Goal: Transaction & Acquisition: Purchase product/service

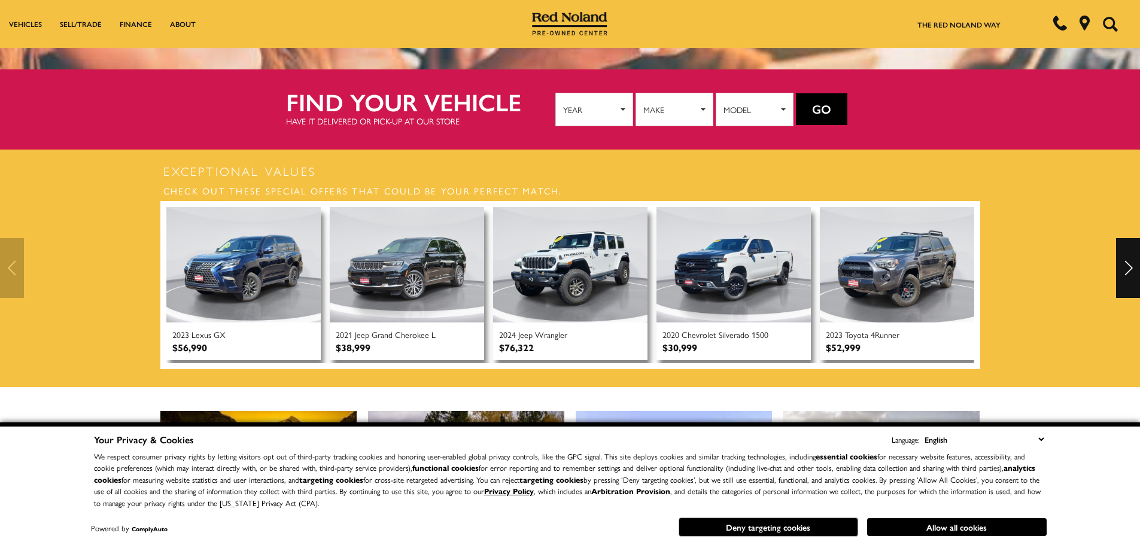
scroll to position [299, 0]
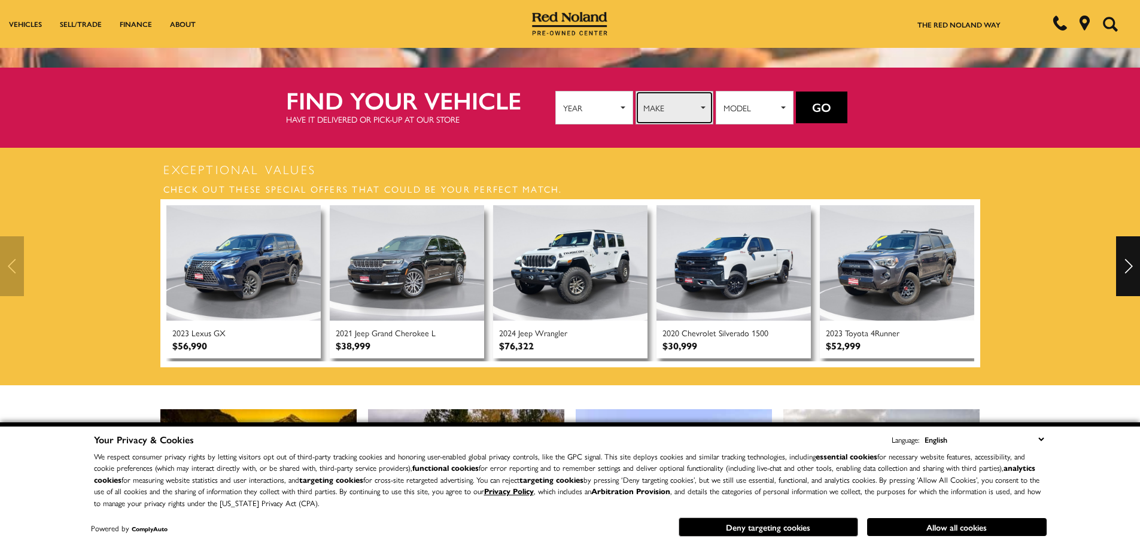
click at [663, 111] on span "Make" at bounding box center [671, 108] width 54 height 18
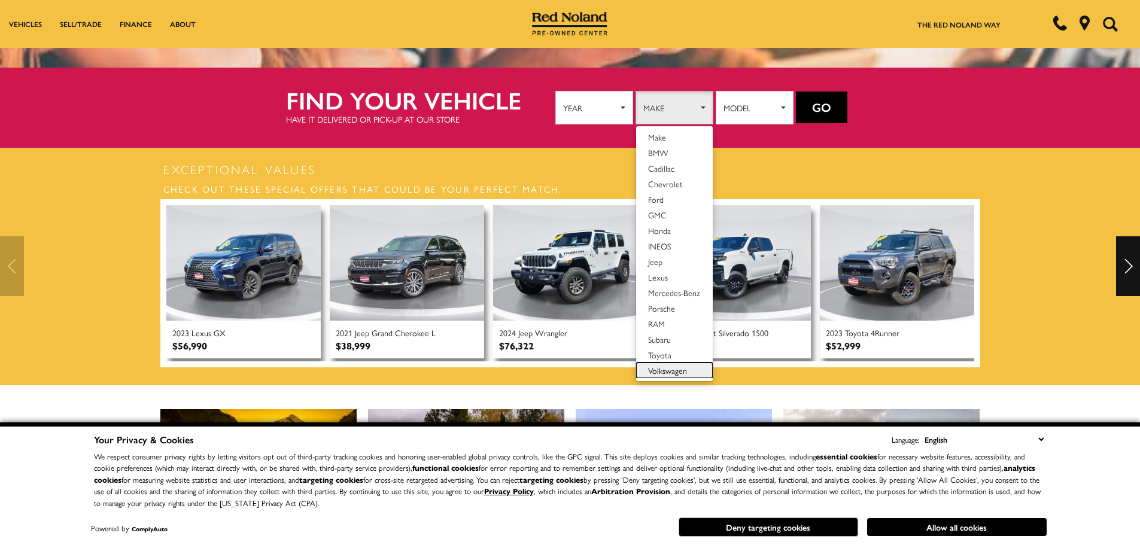
click at [676, 369] on span "Volkswagen" at bounding box center [667, 371] width 39 height 12
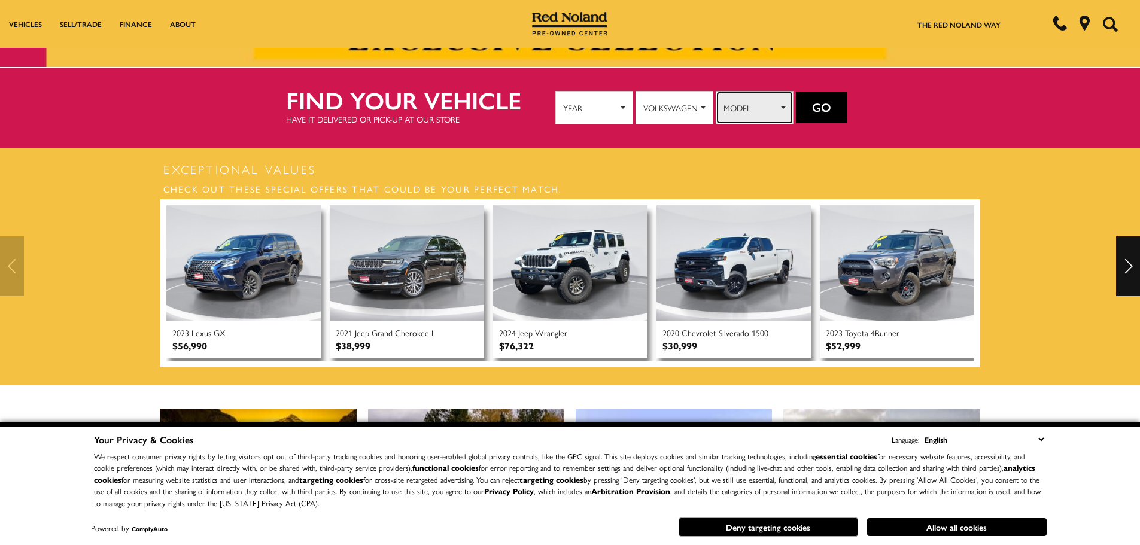
click at [770, 101] on span "Model" at bounding box center [751, 108] width 54 height 18
click at [757, 99] on span "Model" at bounding box center [751, 108] width 54 height 18
click at [823, 105] on button "Go" at bounding box center [821, 108] width 51 height 32
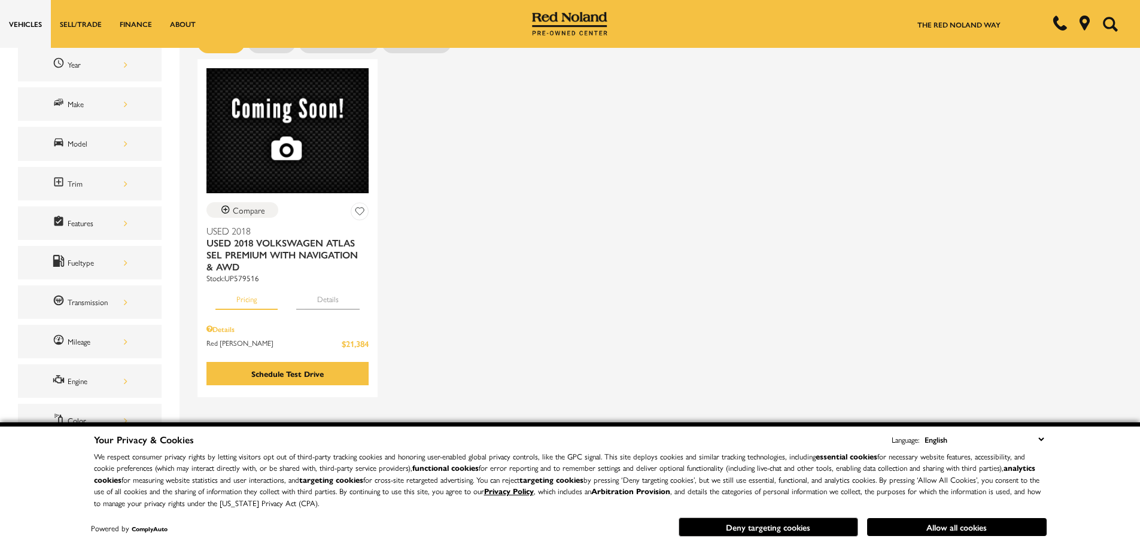
scroll to position [60, 0]
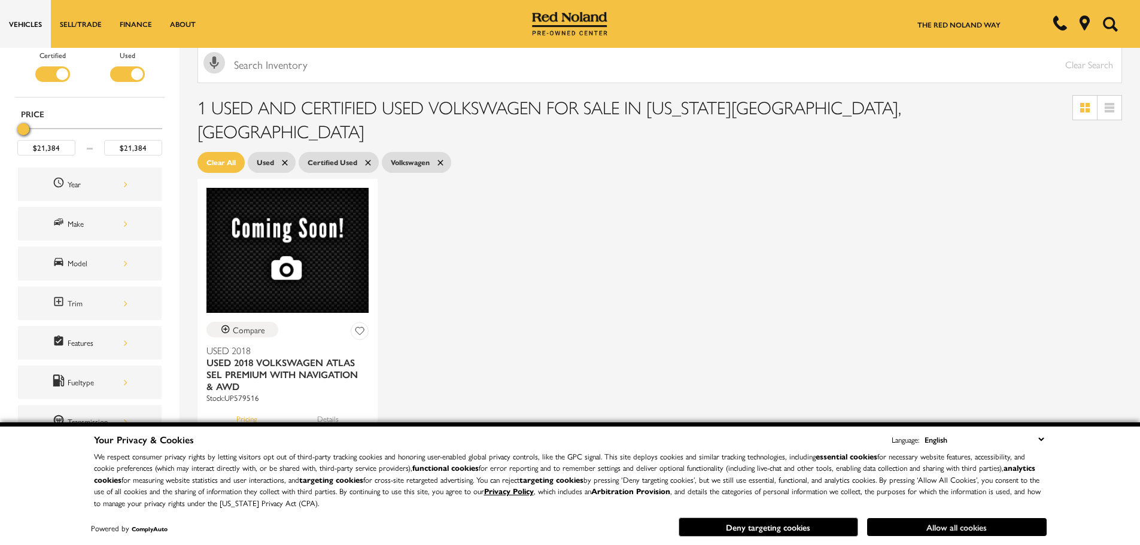
click at [970, 532] on button "Allow all cookies" at bounding box center [957, 527] width 180 height 18
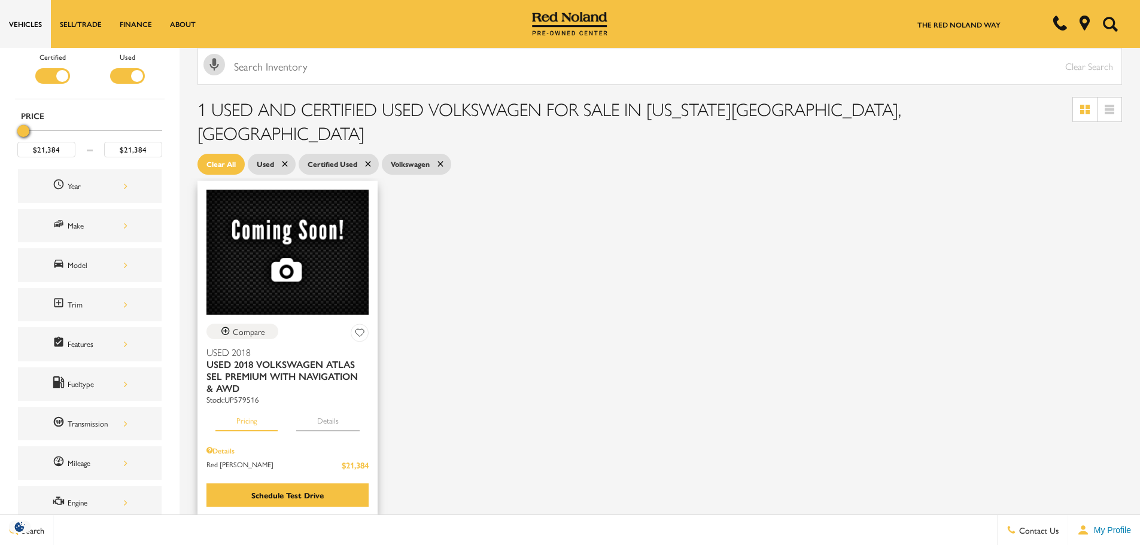
scroll to position [0, 0]
click at [281, 359] on span "Used 2018 Volkswagen Atlas SEL Premium With Navigation & AWD" at bounding box center [283, 377] width 153 height 36
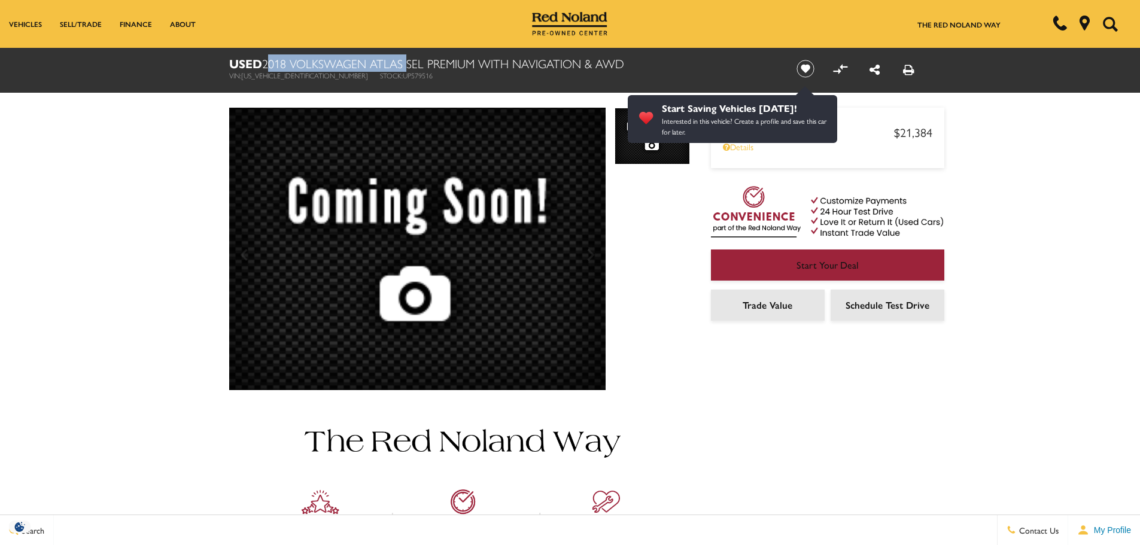
drag, startPoint x: 269, startPoint y: 61, endPoint x: 404, endPoint y: 60, distance: 135.3
click at [404, 60] on h1 "Used 2018 Volkswagen Atlas SEL Premium With Navigation & AWD" at bounding box center [503, 63] width 548 height 13
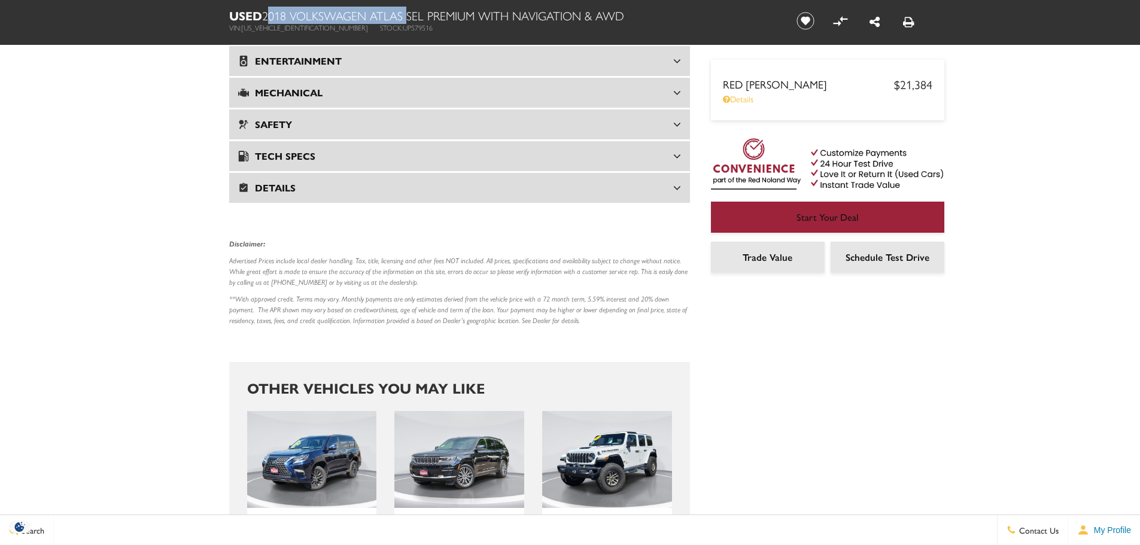
scroll to position [2108, 0]
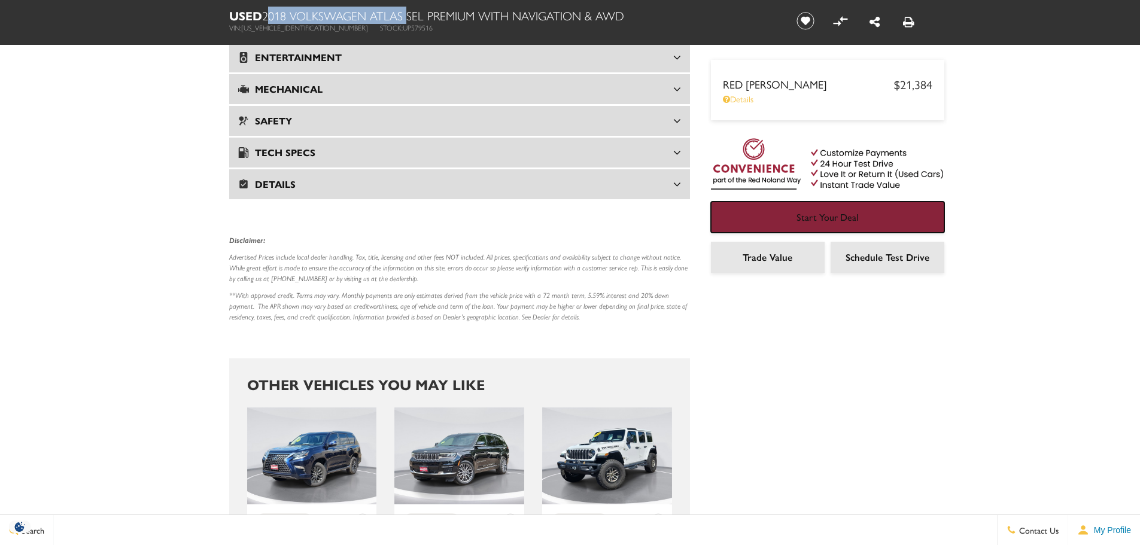
click at [799, 211] on span "Start Your Deal" at bounding box center [828, 217] width 62 height 14
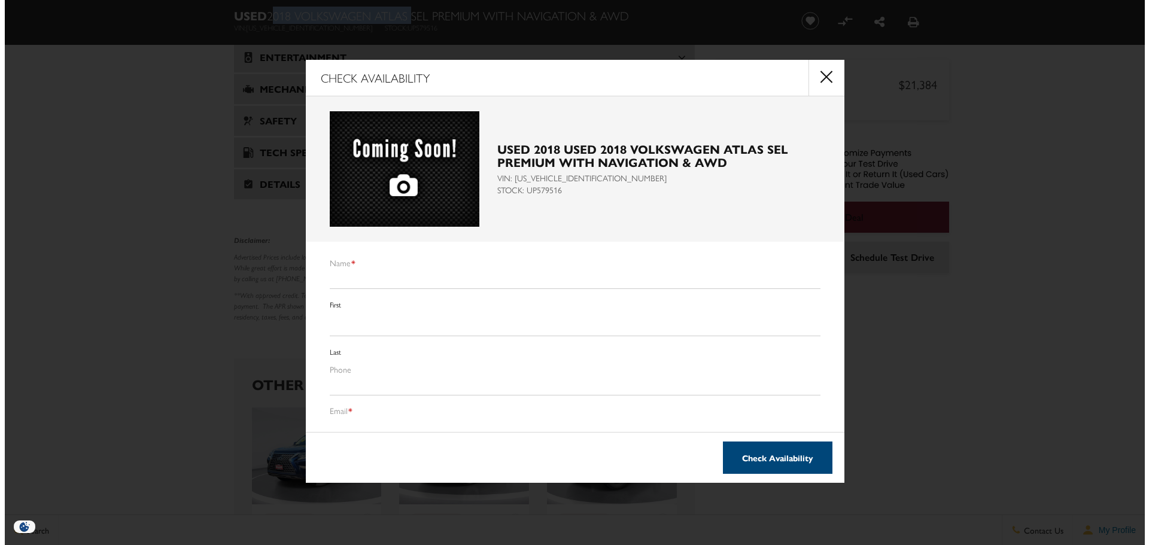
scroll to position [2111, 0]
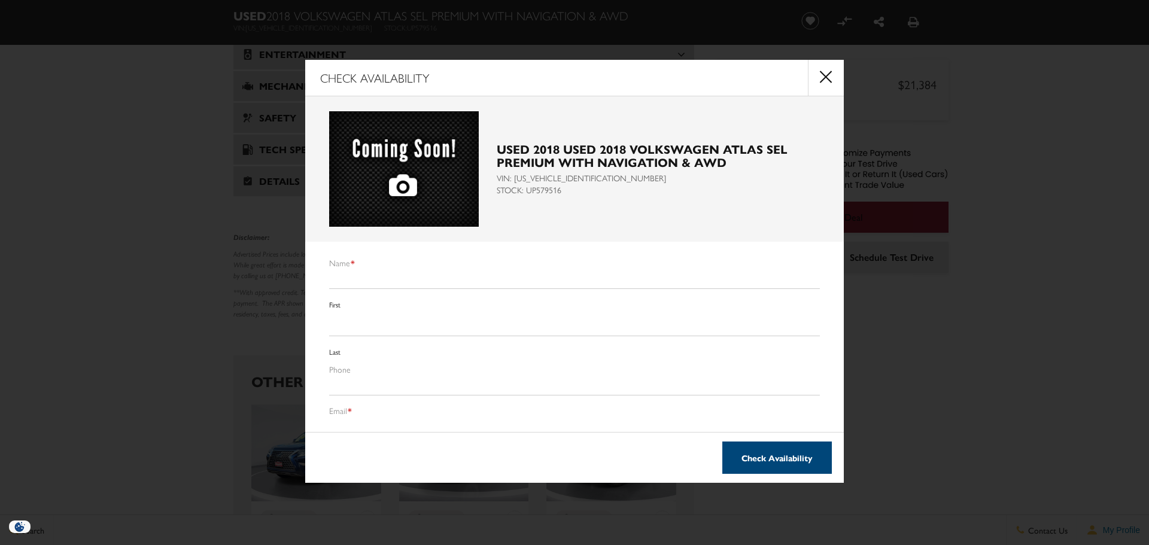
click at [474, 263] on li "Name * First Last" at bounding box center [574, 310] width 491 height 107
click at [417, 274] on input "Name *" at bounding box center [574, 279] width 491 height 20
type input "Amanda"
type input "Bishop"
type input "(989) 600-4787"
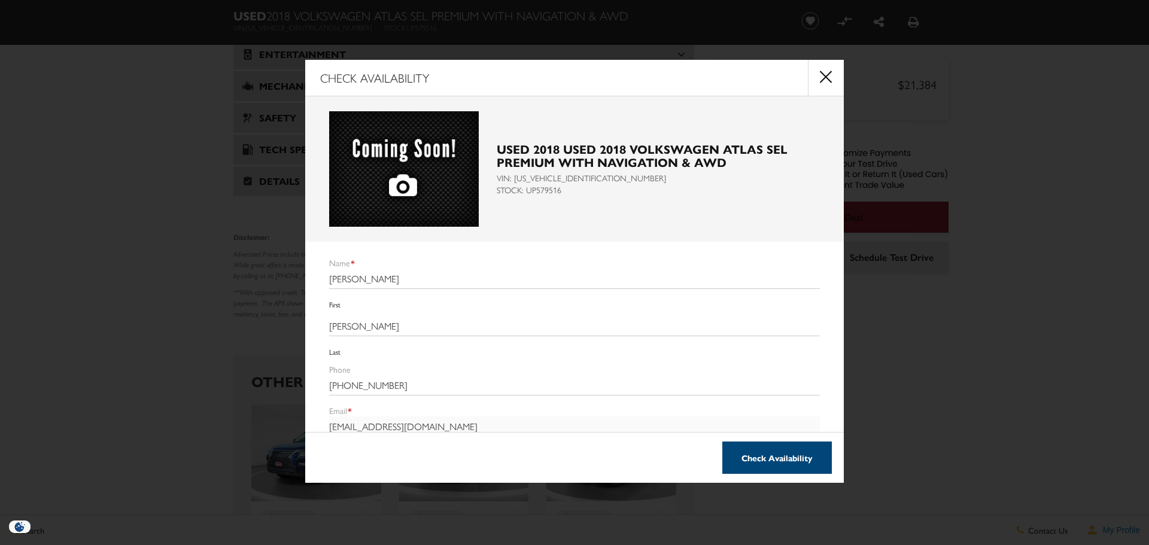
type input "albishop26@gmail.com"
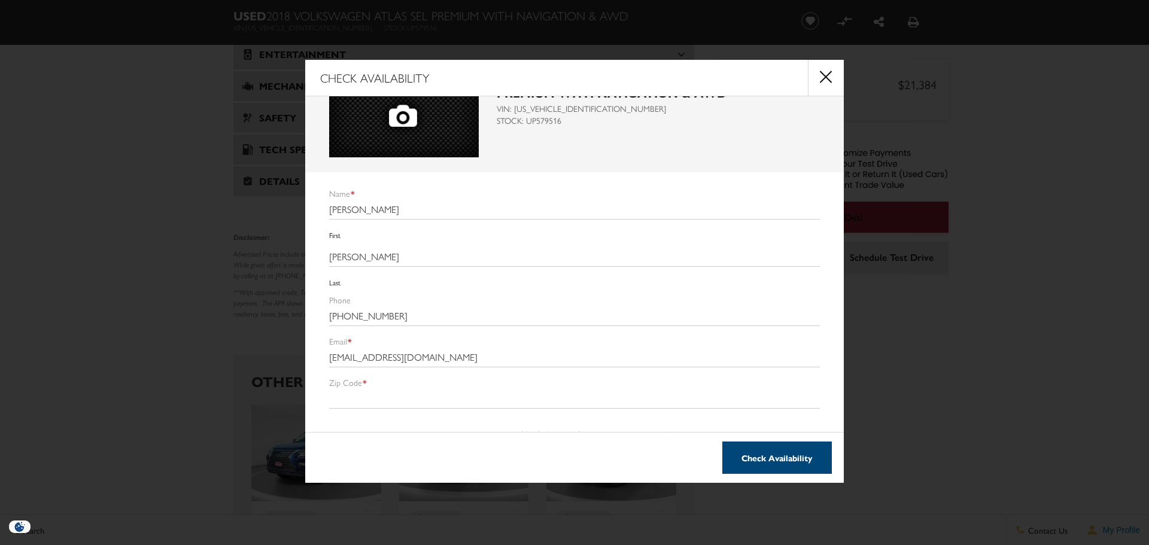
scroll to position [72, 0]
click at [348, 386] on input "Zip Code *" at bounding box center [574, 396] width 491 height 20
type input "80904"
click at [770, 467] on button "Check Availability" at bounding box center [778, 458] width 110 height 32
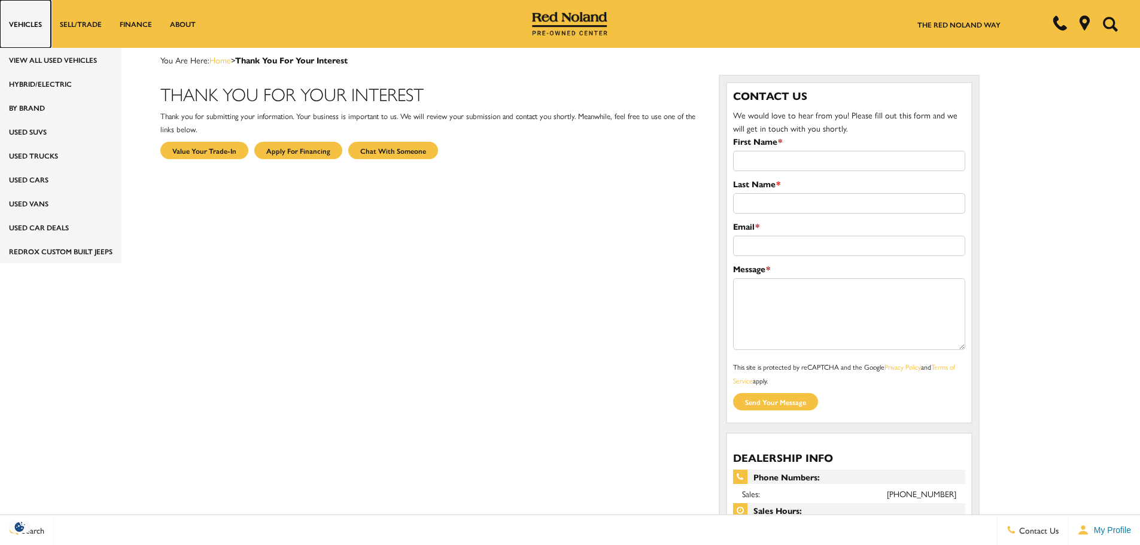
click at [32, 20] on link "Vehicles" at bounding box center [25, 24] width 51 height 48
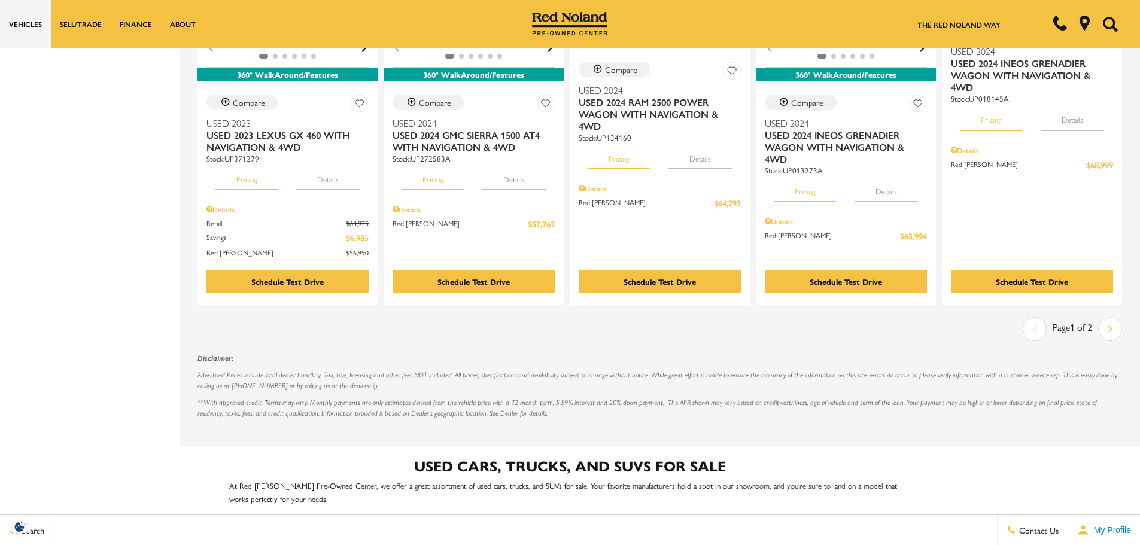
scroll to position [1637, 0]
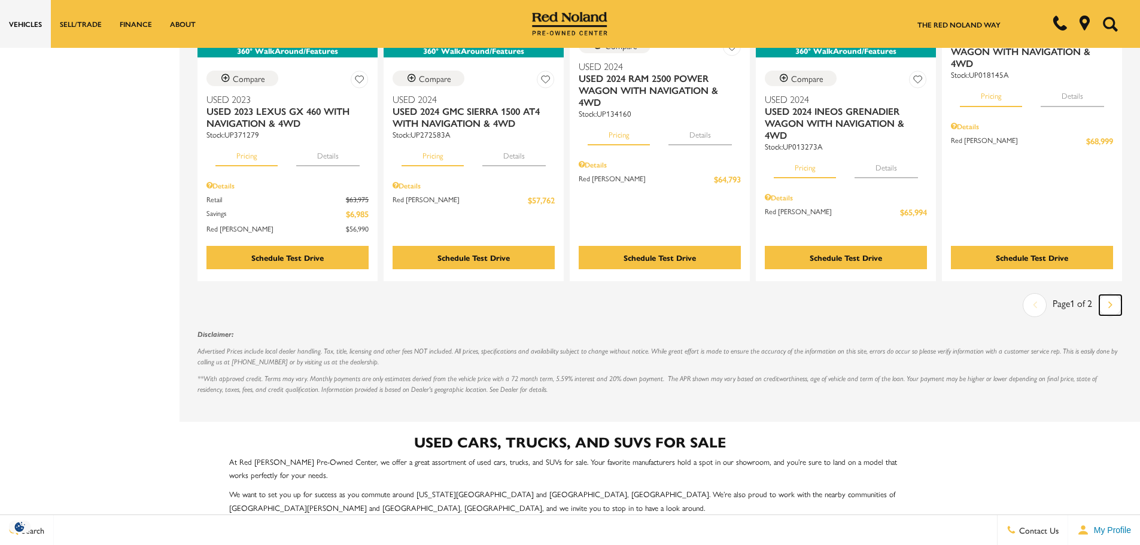
drag, startPoint x: 1121, startPoint y: 300, endPoint x: 335, endPoint y: 13, distance: 836.4
click at [1113, 300] on icon "next page" at bounding box center [1111, 304] width 4 height 19
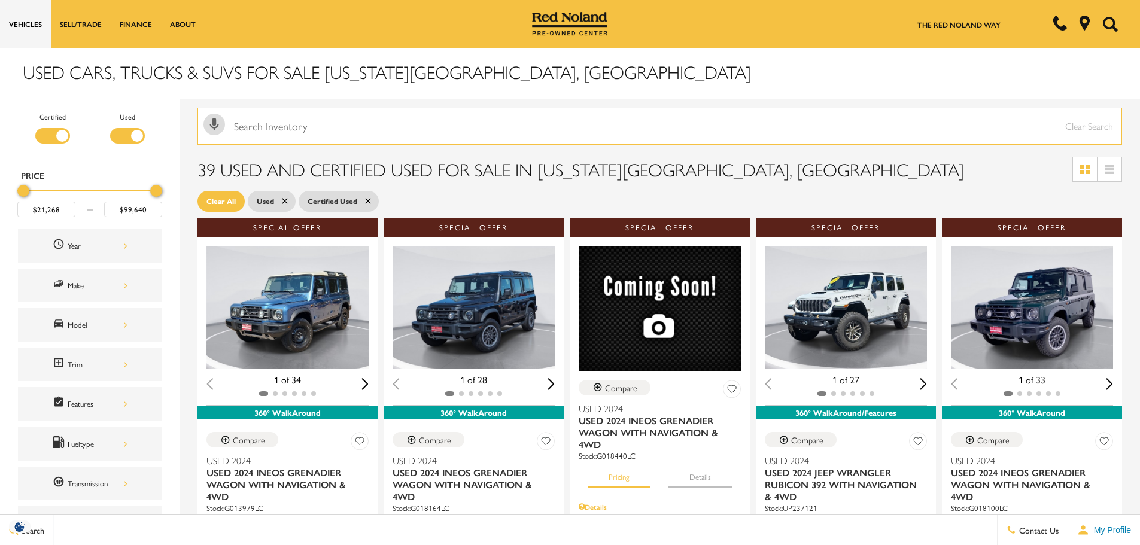
click at [386, 140] on input "text" at bounding box center [660, 126] width 925 height 37
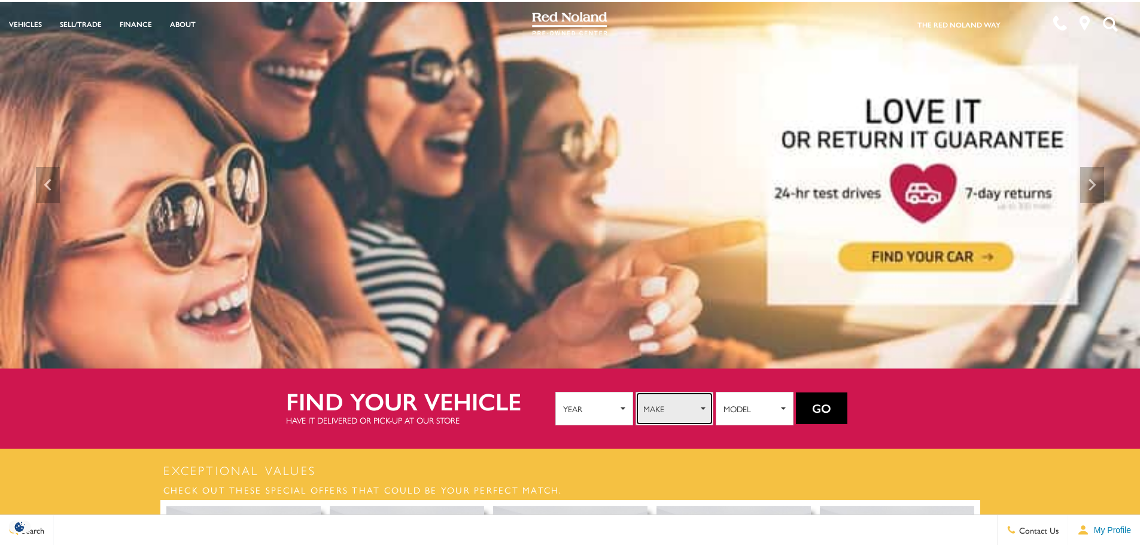
click at [663, 409] on span "Make" at bounding box center [671, 409] width 54 height 18
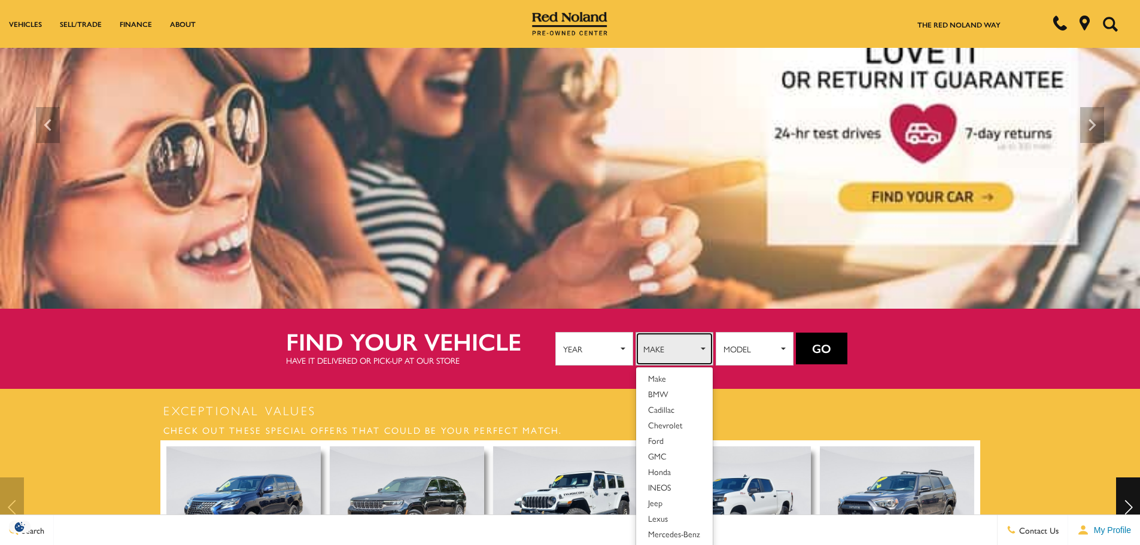
scroll to position [239, 0]
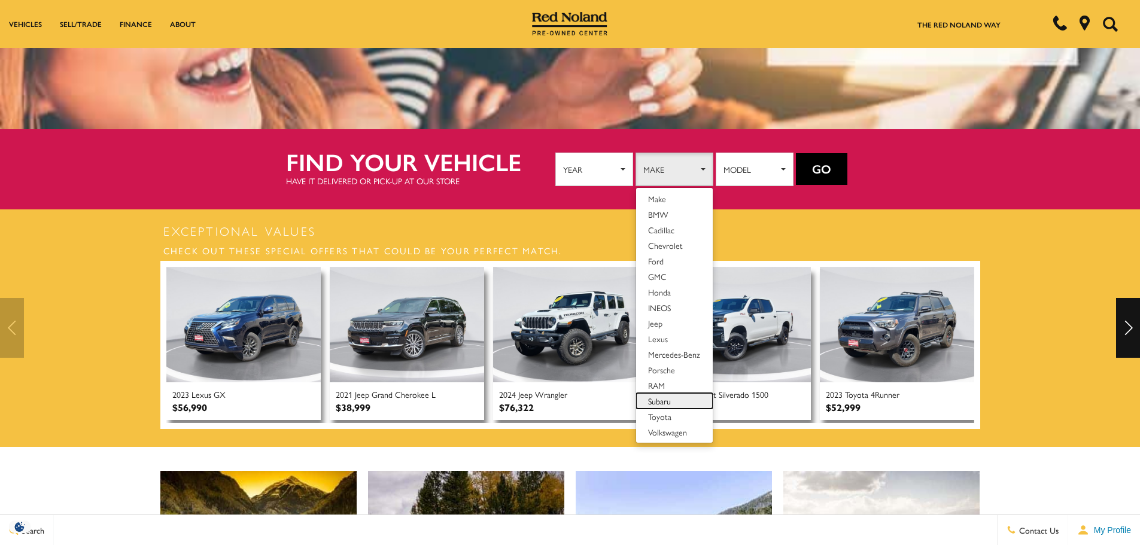
click at [671, 398] on span "Subaru" at bounding box center [659, 401] width 23 height 12
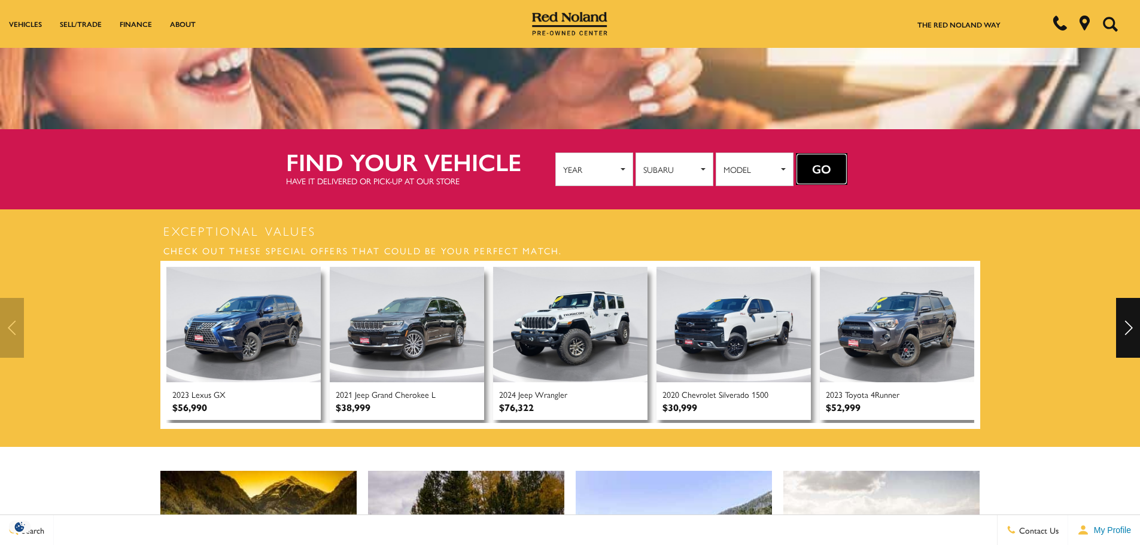
click at [830, 159] on button "Go" at bounding box center [821, 169] width 51 height 32
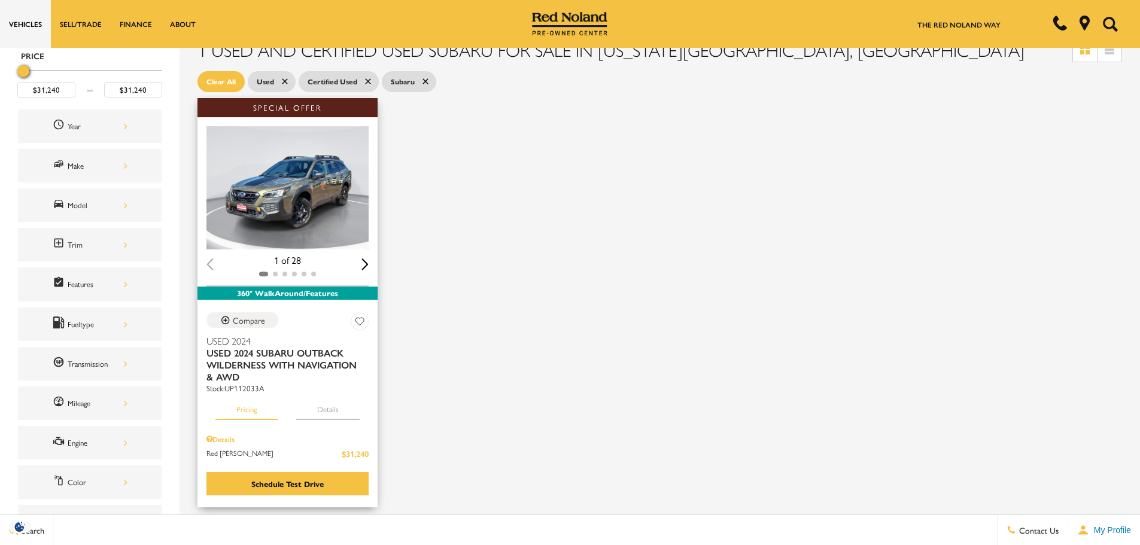
click at [362, 264] on div "Next slide" at bounding box center [365, 264] width 7 height 11
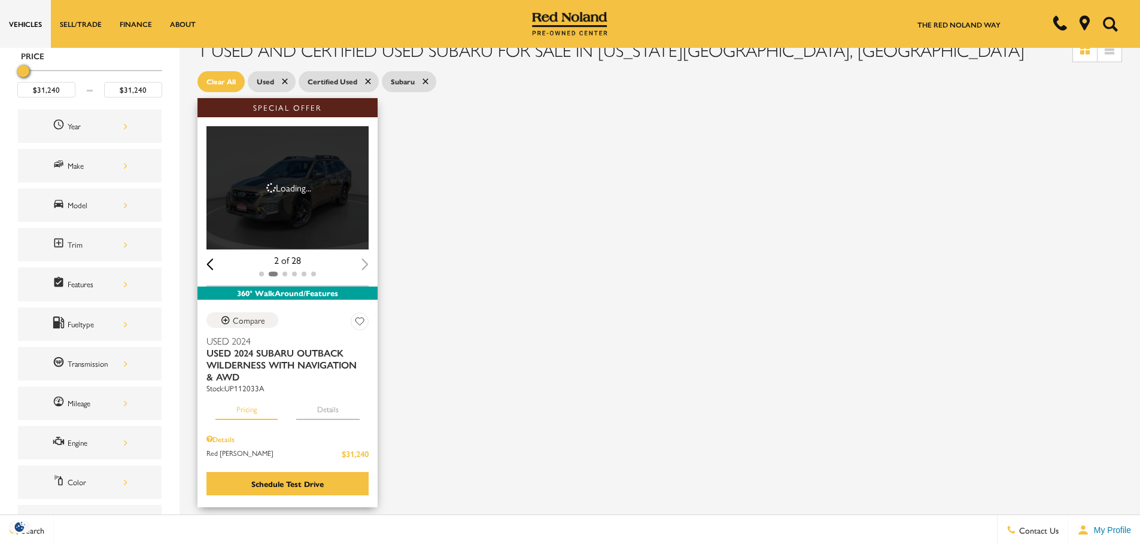
click at [362, 264] on div "Next slide" at bounding box center [365, 264] width 7 height 11
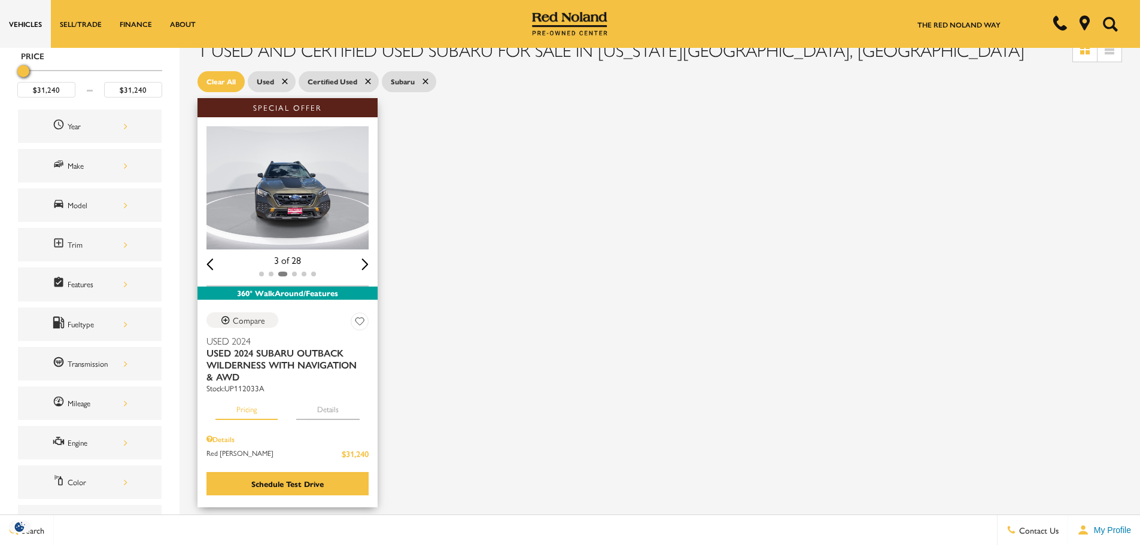
click at [362, 264] on div "Next slide" at bounding box center [365, 264] width 7 height 11
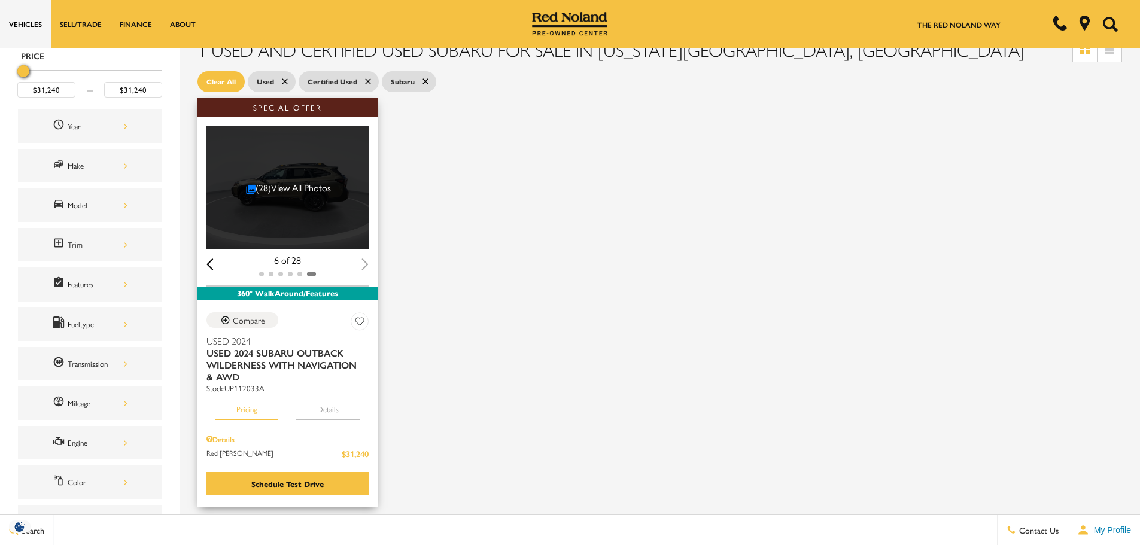
click at [277, 189] on link "(28) View All Photos" at bounding box center [288, 188] width 85 height 14
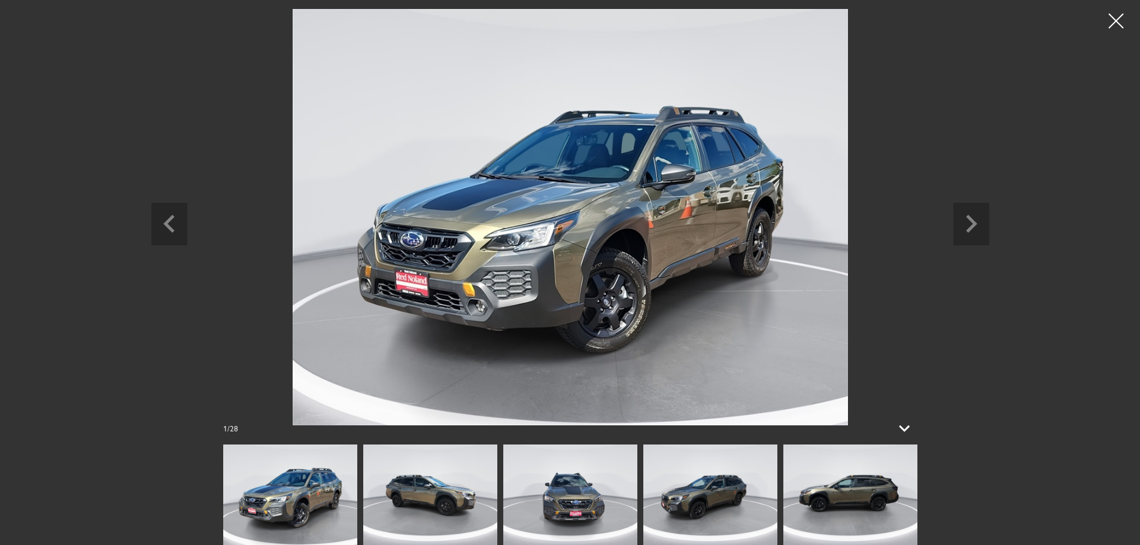
click at [445, 519] on img at bounding box center [430, 495] width 134 height 101
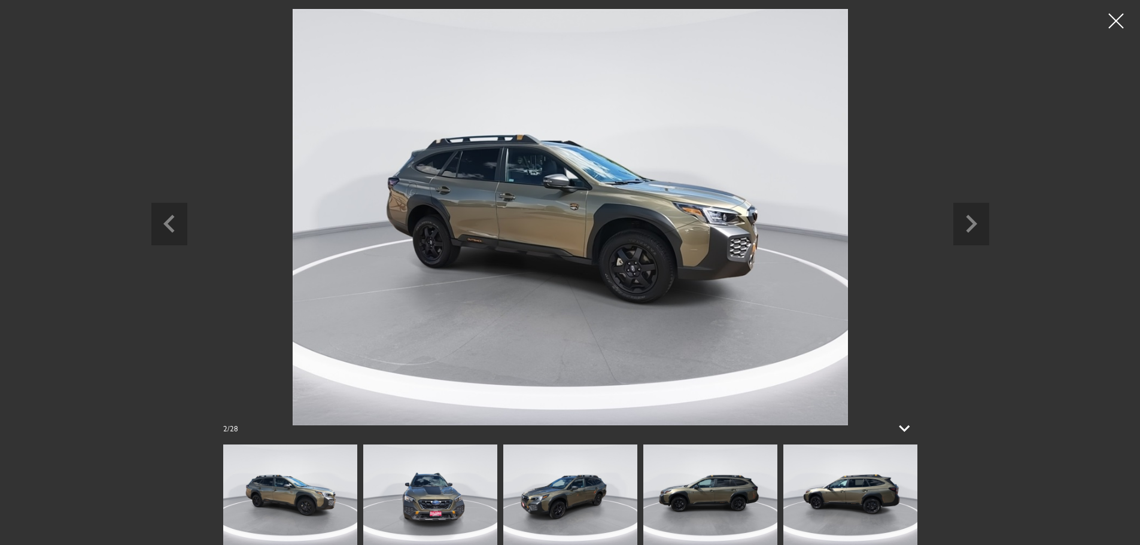
click at [569, 509] on img at bounding box center [570, 495] width 134 height 101
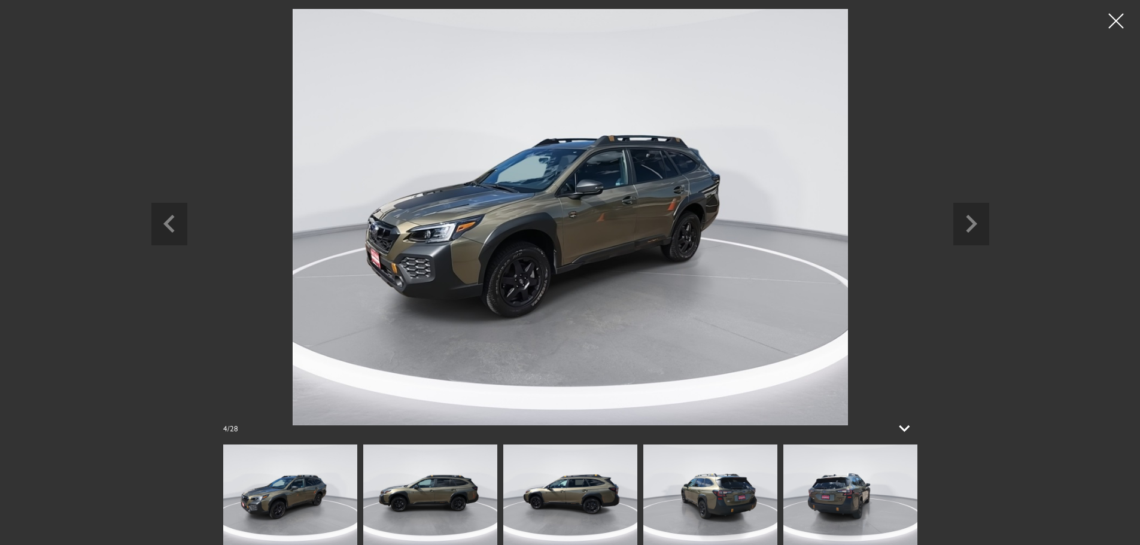
click at [600, 499] on img at bounding box center [570, 495] width 134 height 101
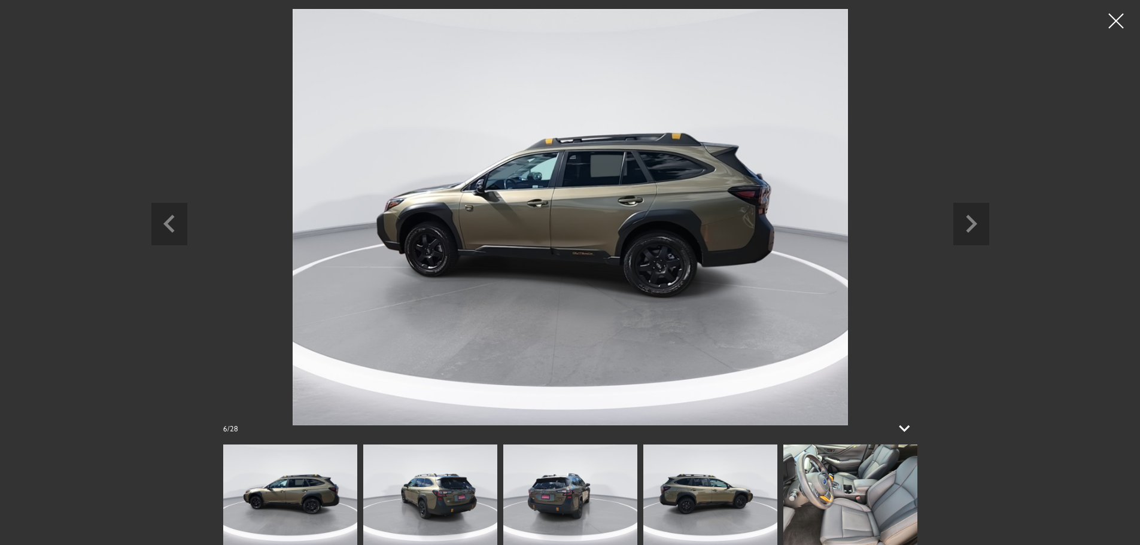
drag, startPoint x: 1018, startPoint y: 84, endPoint x: 1011, endPoint y: 82, distance: 7.6
click at [1017, 84] on div "6 / 28" at bounding box center [570, 272] width 1140 height 545
click at [1105, 20] on div at bounding box center [1117, 21] width 30 height 30
